Goal: Information Seeking & Learning: Learn about a topic

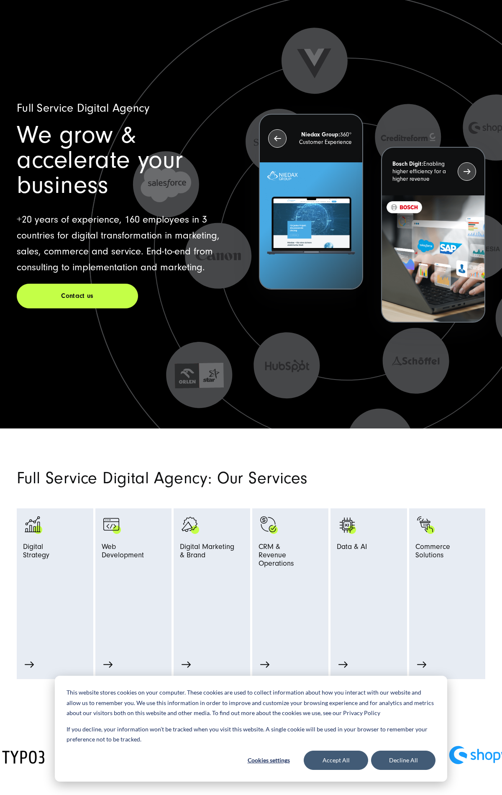
scroll to position [5206, 0]
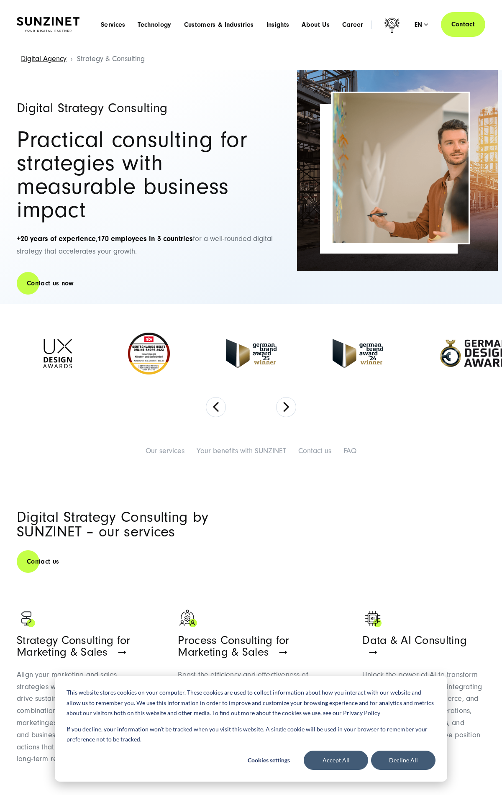
scroll to position [3855, 0]
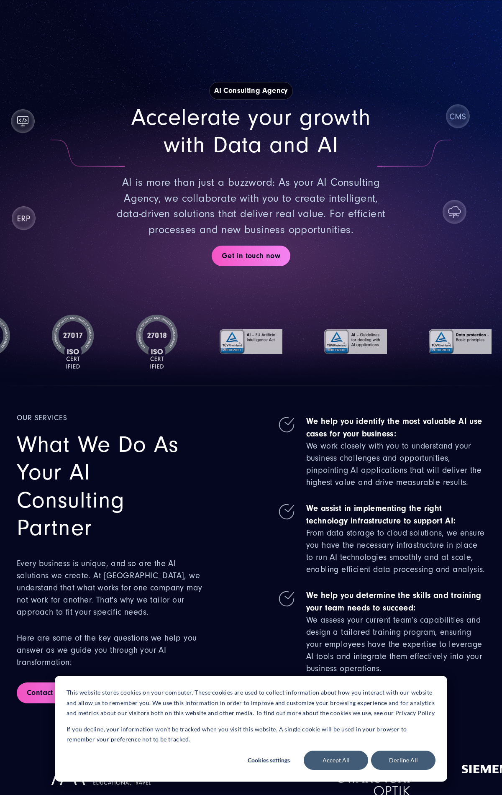
scroll to position [2518, 0]
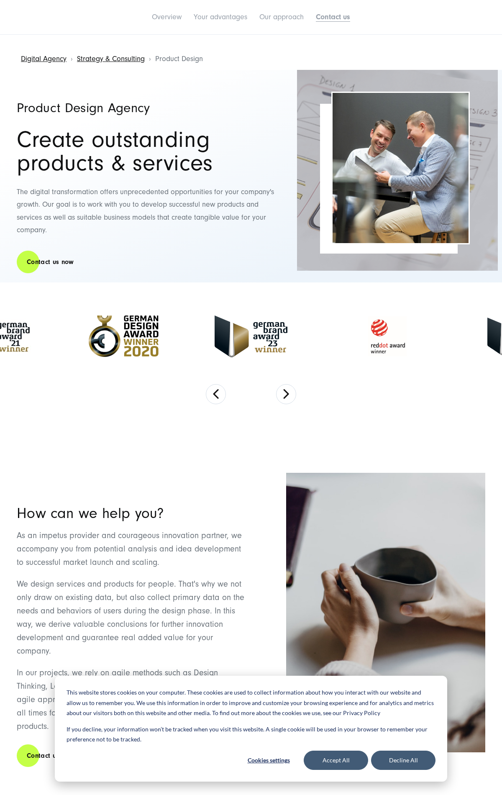
scroll to position [1601, 0]
